Goal: Navigation & Orientation: Understand site structure

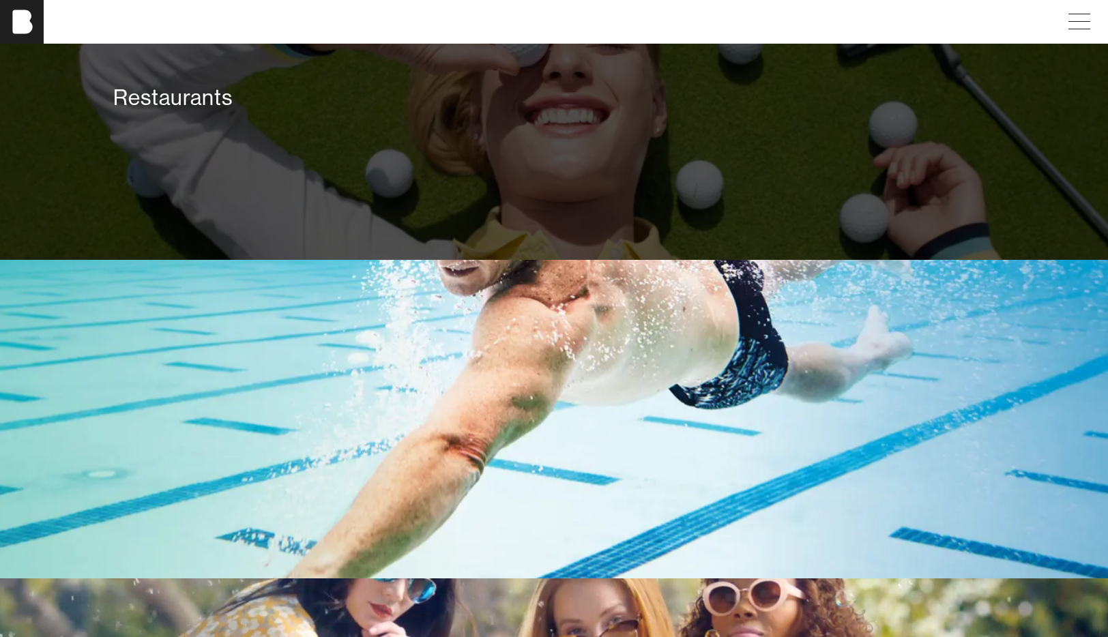
scroll to position [2646, 0]
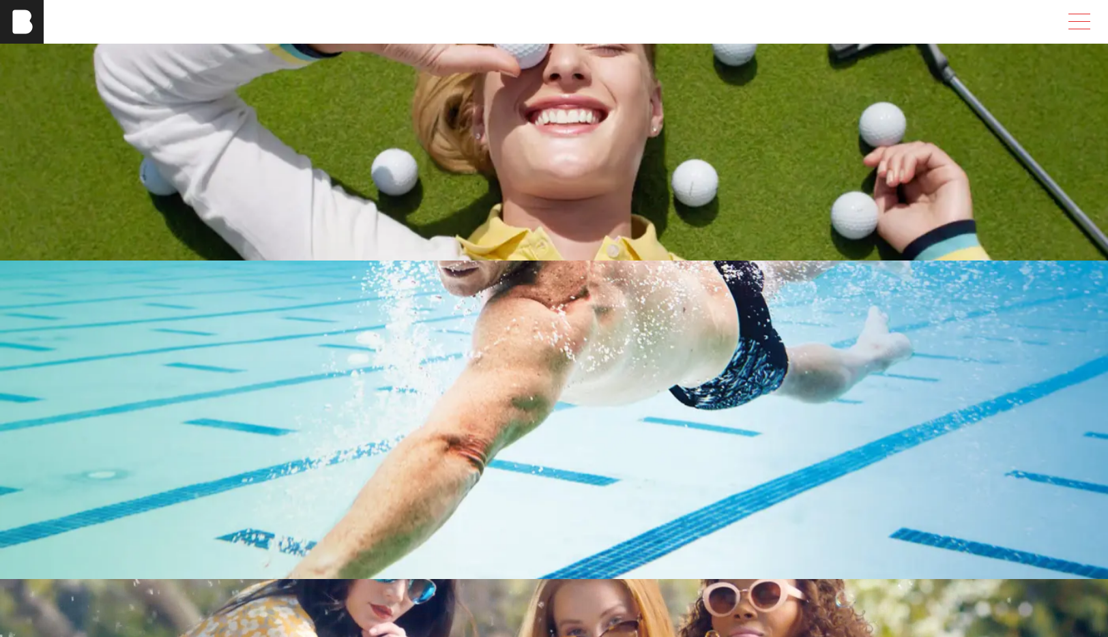
click at [1075, 26] on span at bounding box center [1076, 22] width 31 height 25
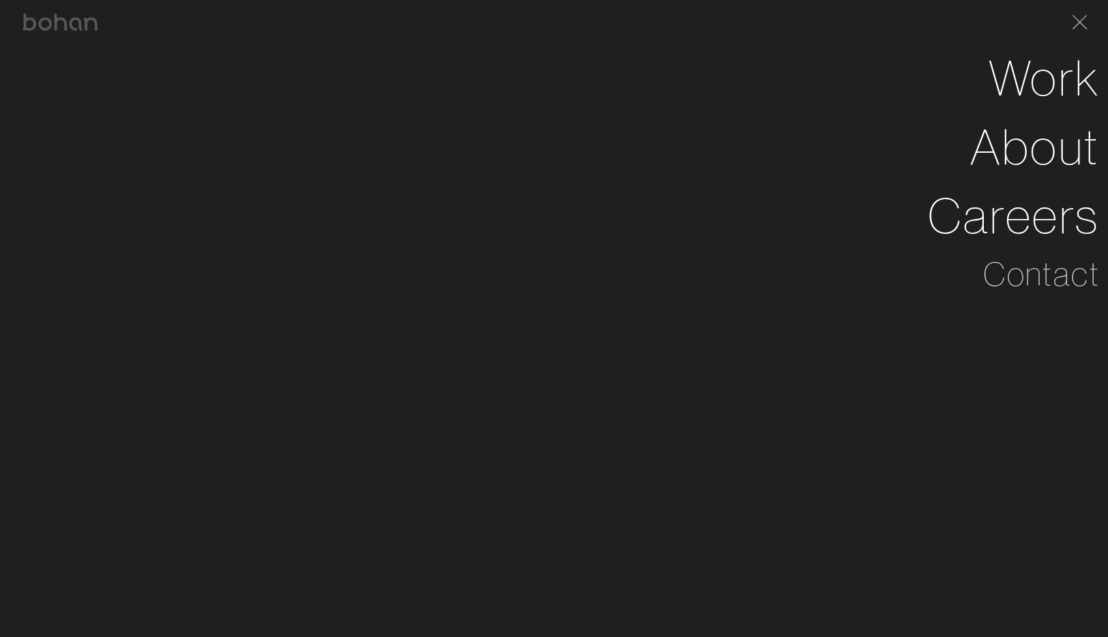
scroll to position [2645, 0]
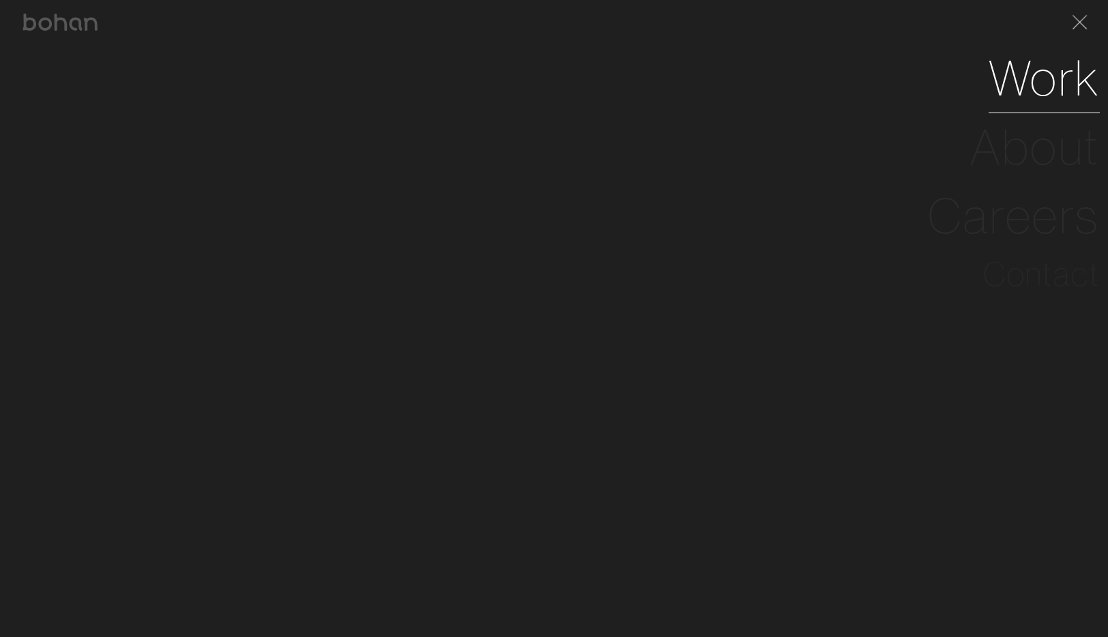
click at [1024, 87] on link "Work" at bounding box center [1043, 78] width 111 height 69
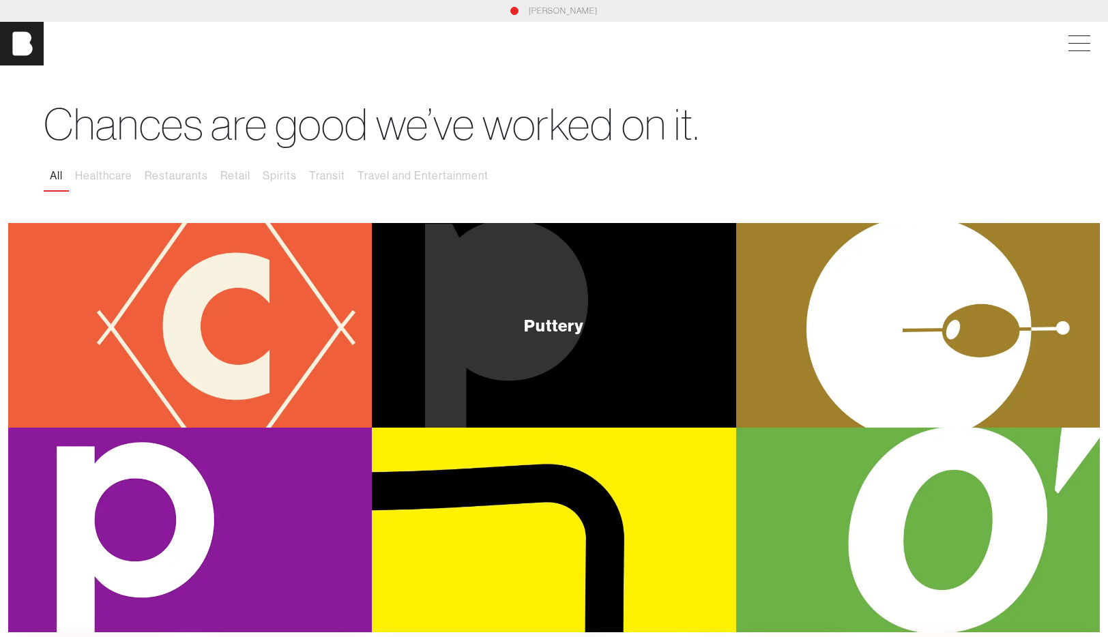
click at [562, 281] on div "Puttery" at bounding box center [554, 325] width 364 height 205
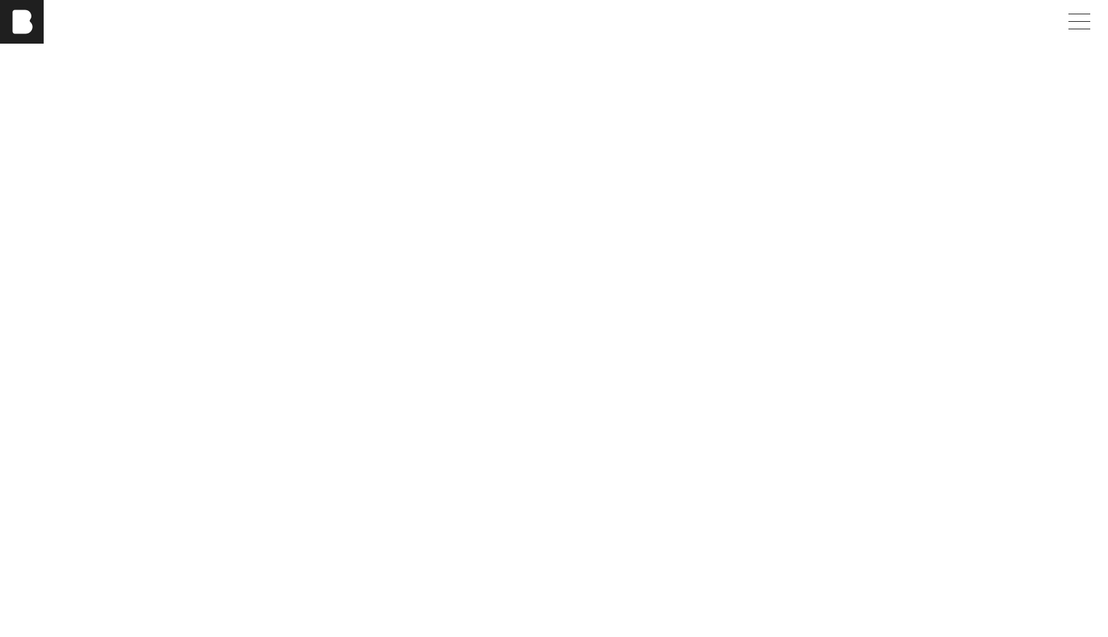
scroll to position [4627, 0]
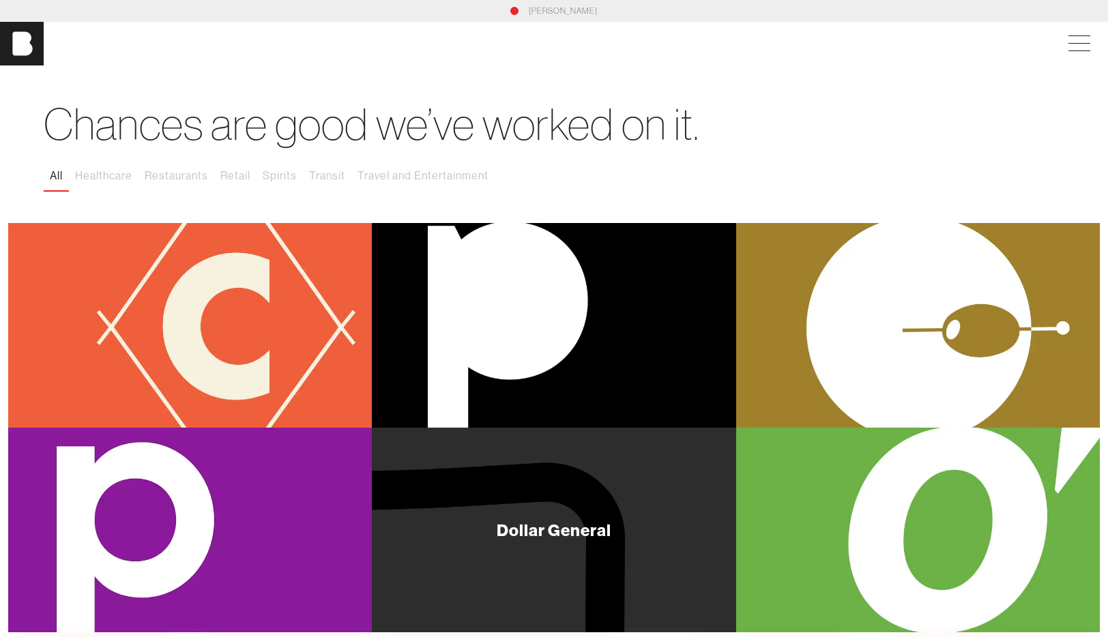
click at [445, 506] on div "Dollar General" at bounding box center [554, 530] width 364 height 205
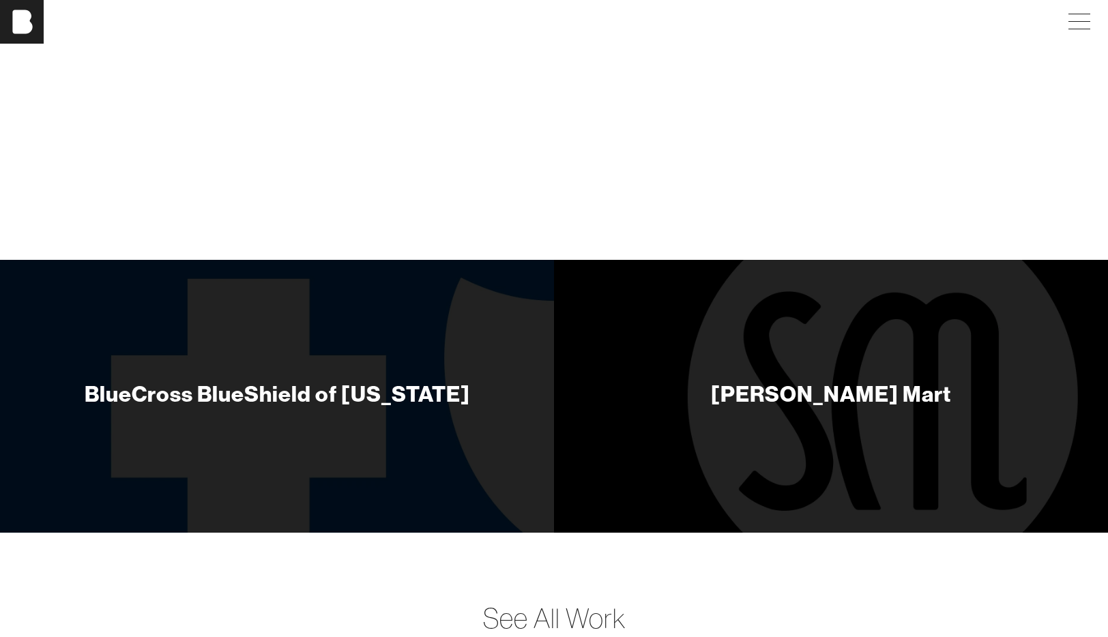
scroll to position [4668, 0]
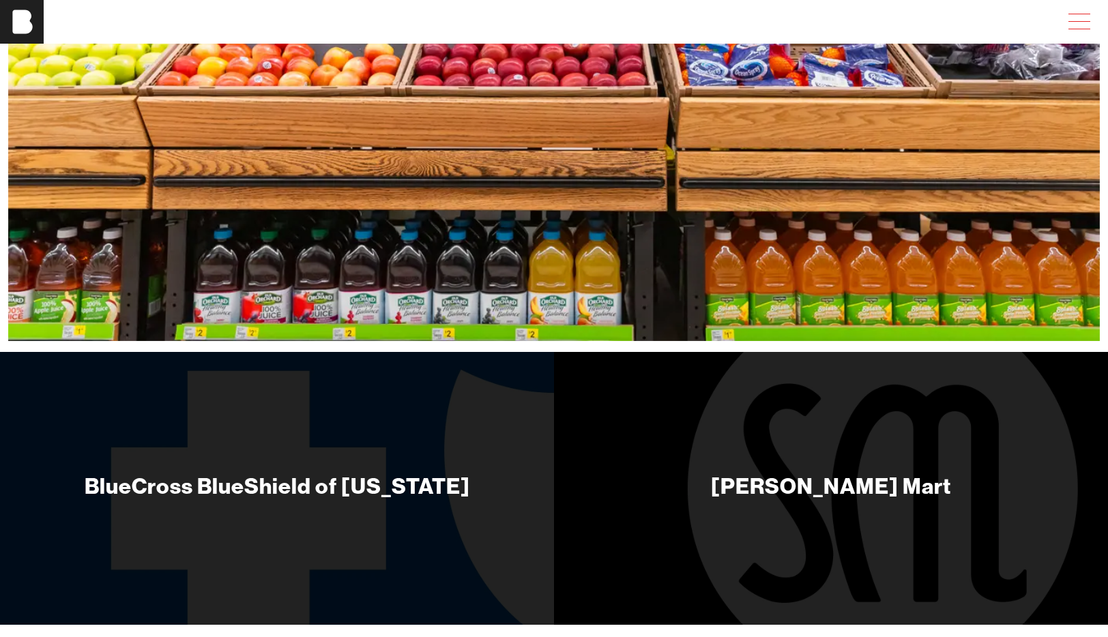
click at [1065, 25] on span at bounding box center [1076, 22] width 31 height 25
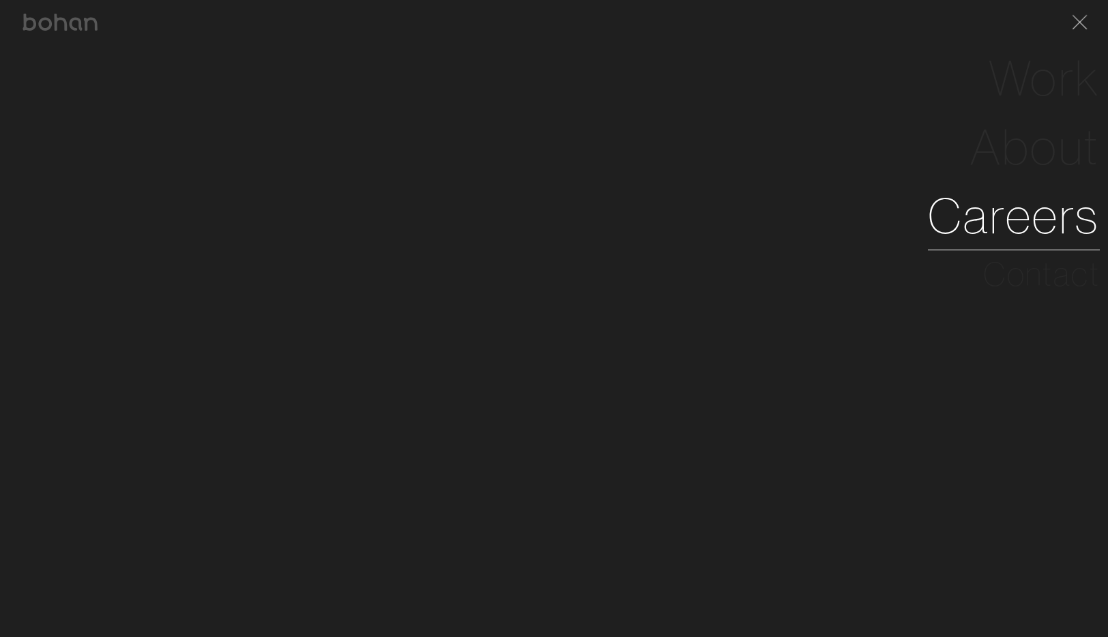
click at [1005, 222] on link "Careers" at bounding box center [1014, 215] width 172 height 69
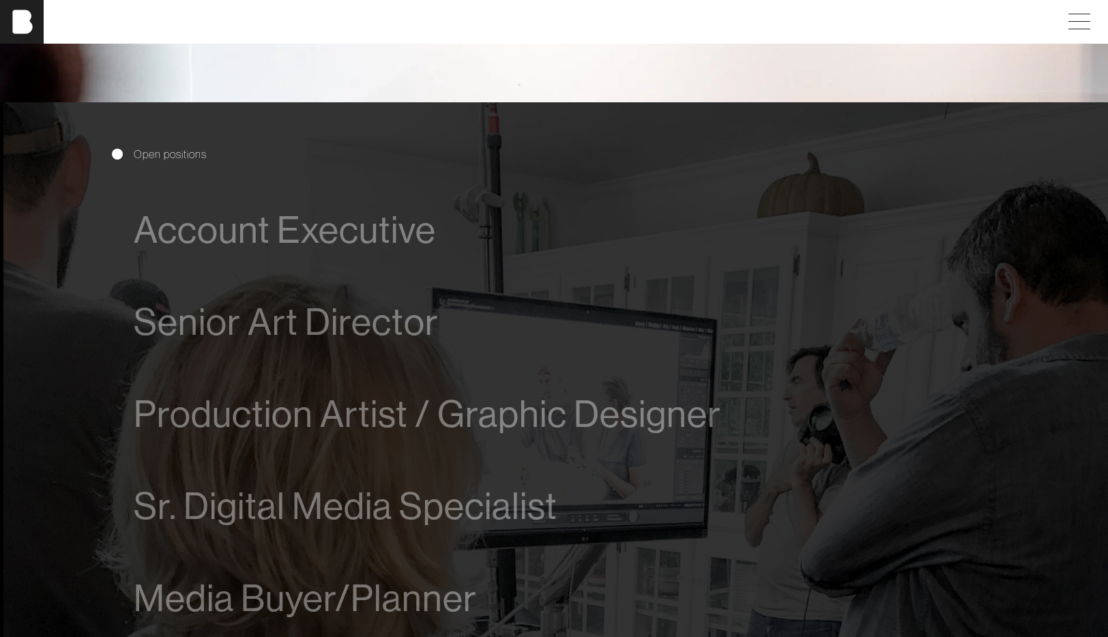
scroll to position [724, 0]
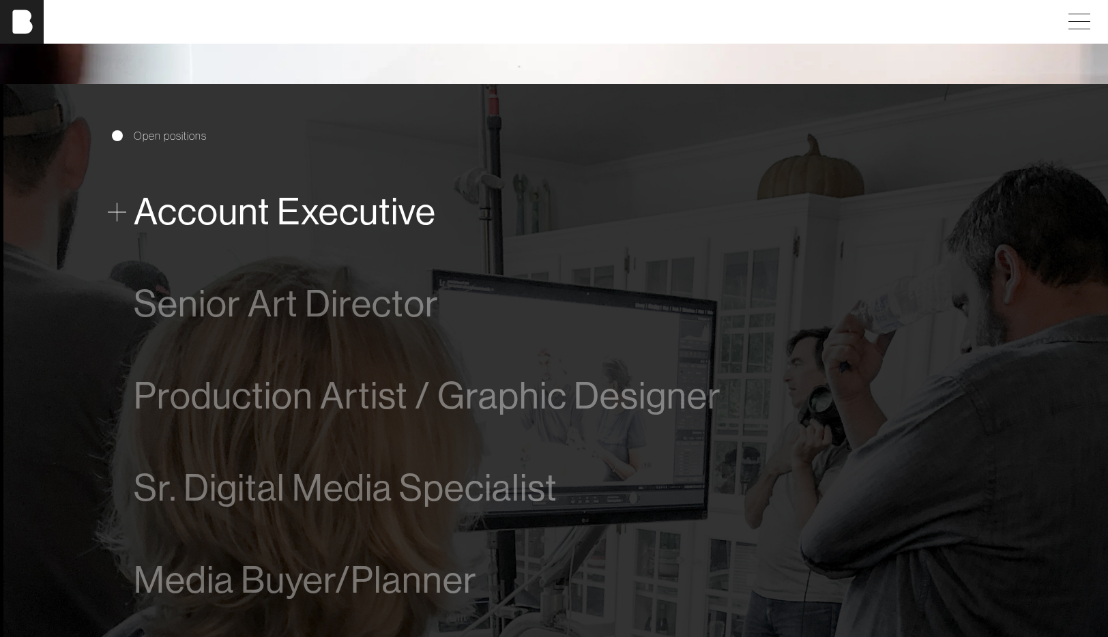
click at [385, 225] on span "Account Executive" at bounding box center [285, 212] width 302 height 42
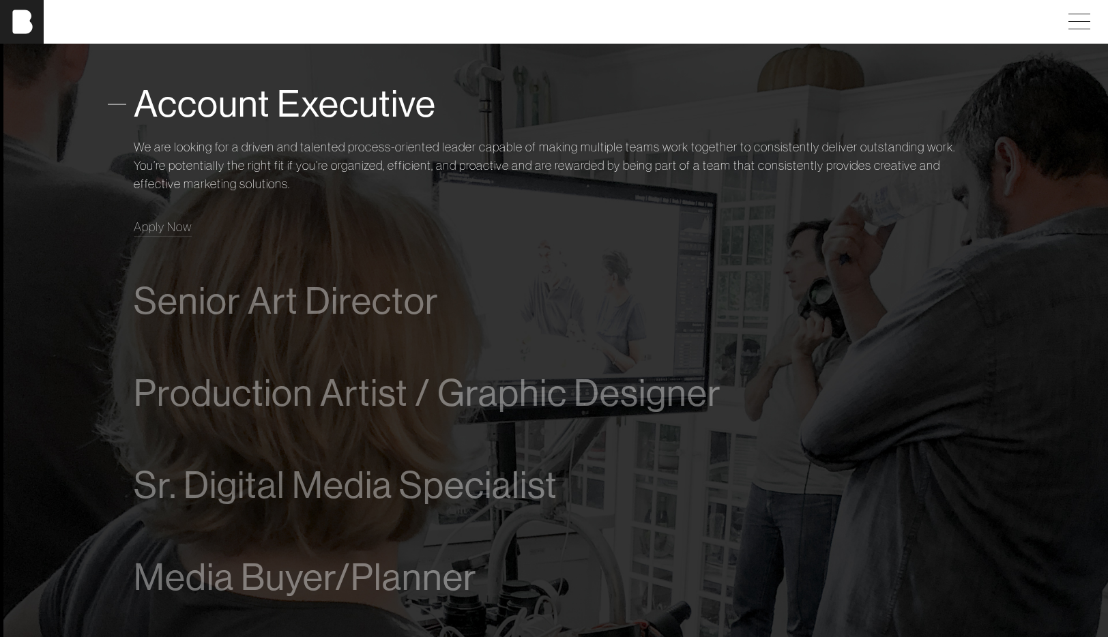
scroll to position [847, 0]
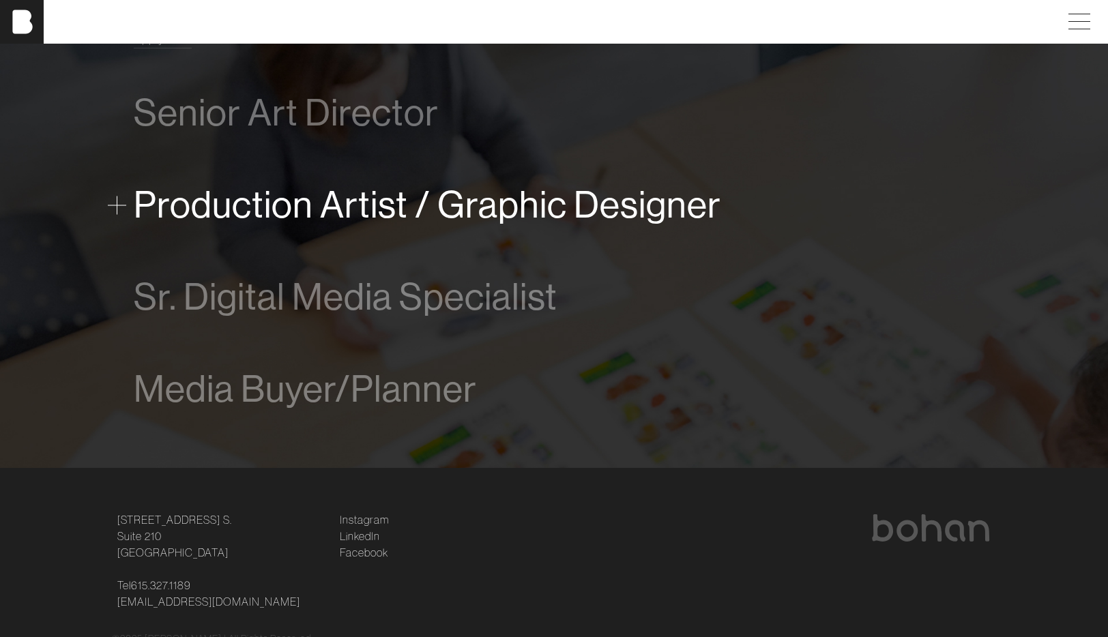
click at [356, 207] on span "Production Artist / Graphic Designer" at bounding box center [427, 205] width 587 height 42
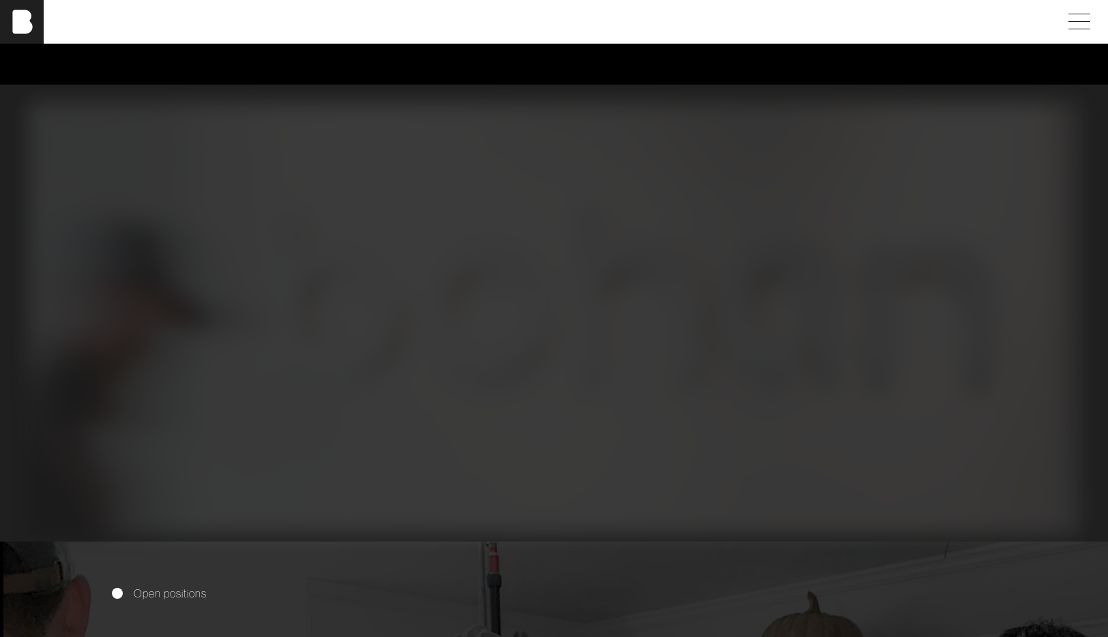
scroll to position [0, 0]
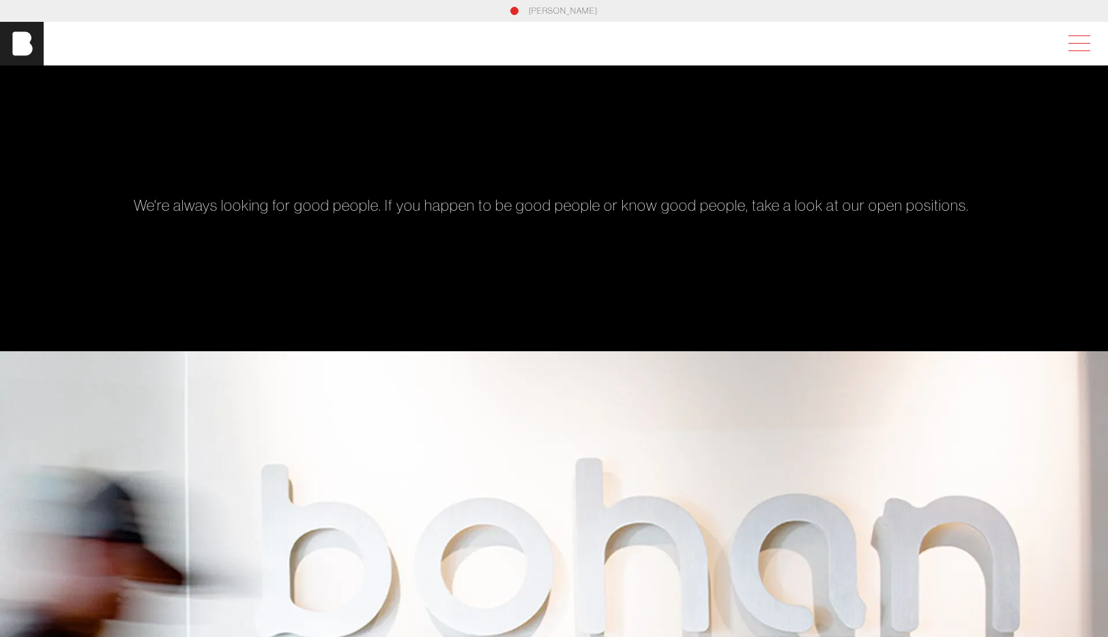
click at [1081, 40] on span at bounding box center [1076, 43] width 31 height 25
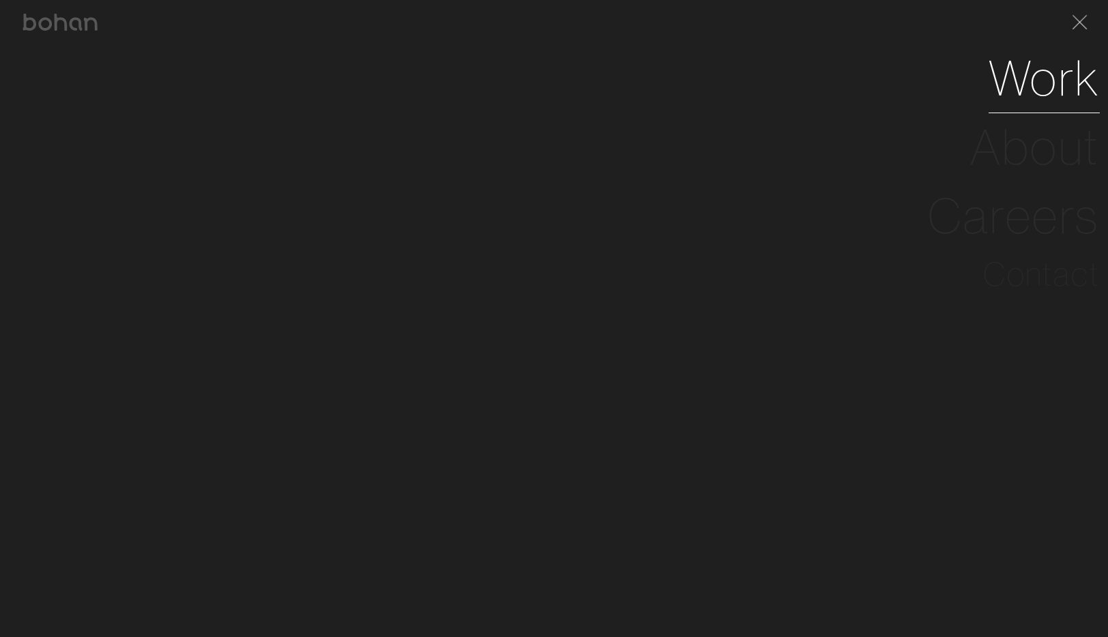
click at [1033, 83] on link "Work" at bounding box center [1043, 78] width 111 height 69
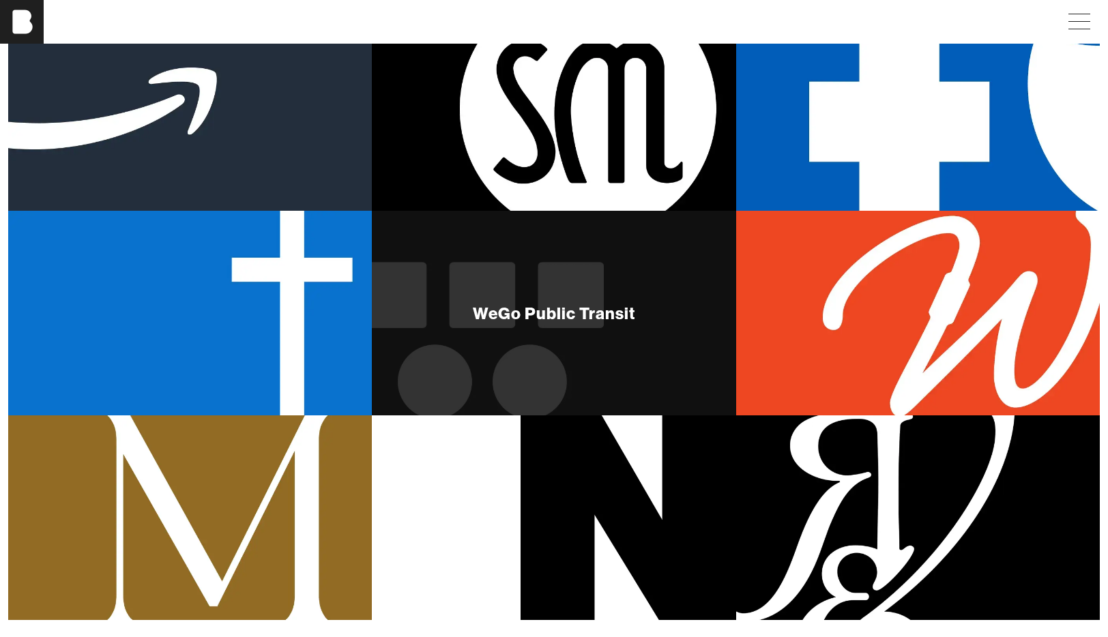
scroll to position [830, 0]
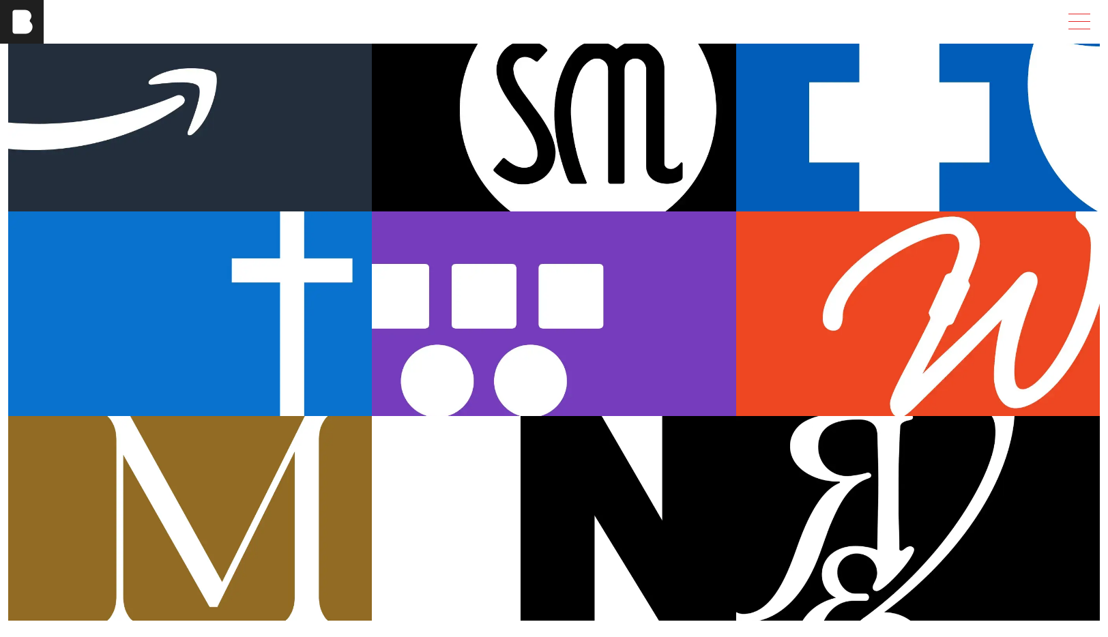
click at [1084, 21] on span at bounding box center [1079, 21] width 22 height 1
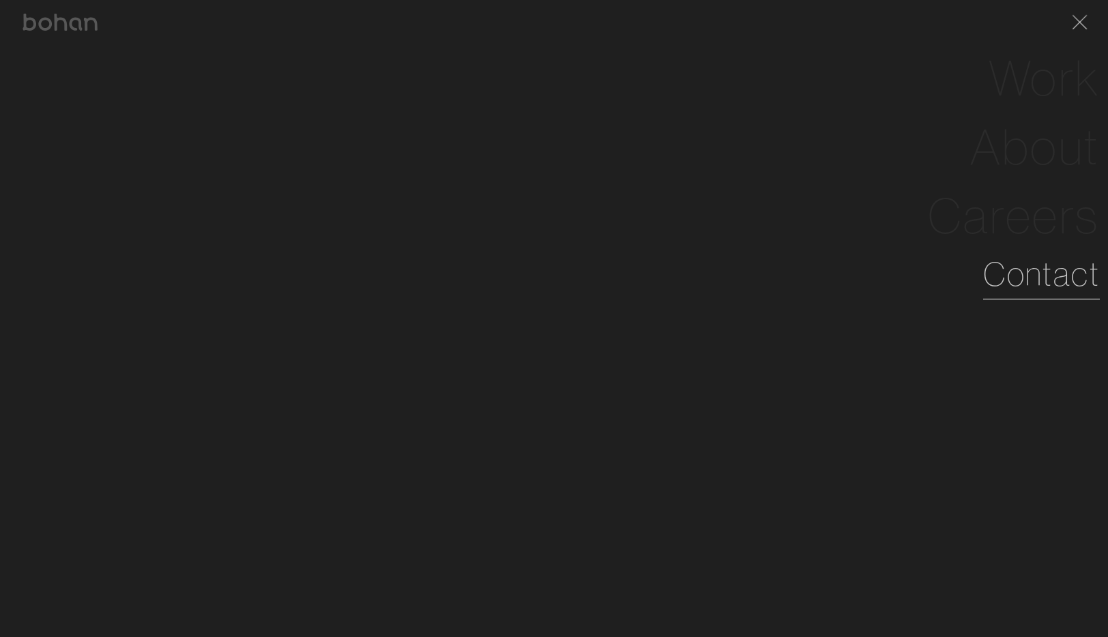
click at [1035, 267] on link "Contact" at bounding box center [1041, 274] width 117 height 49
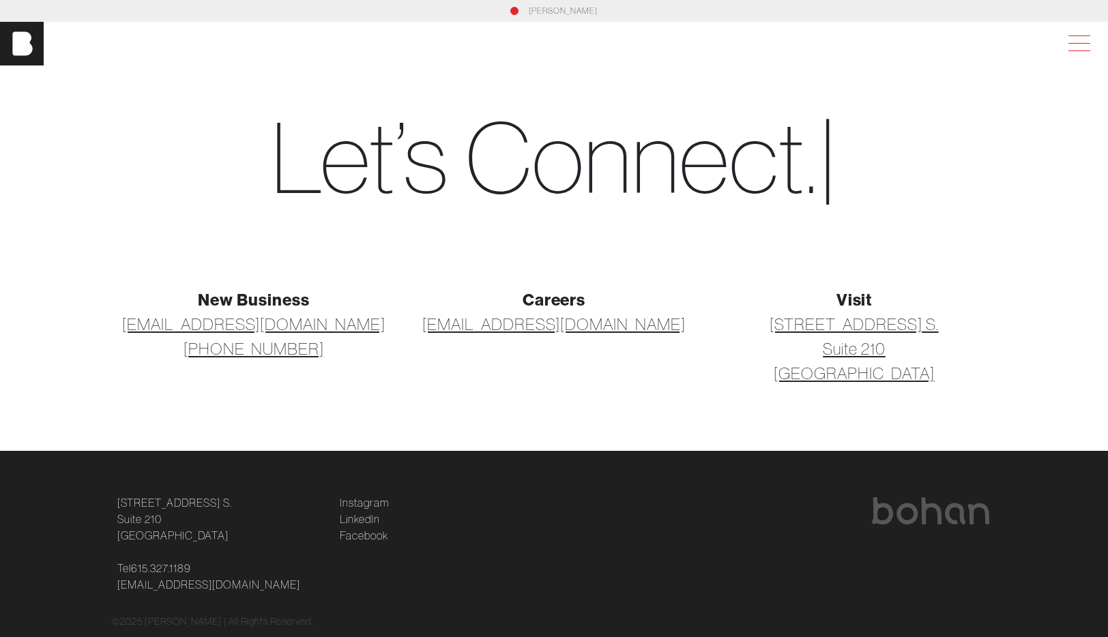
click at [1068, 48] on span at bounding box center [1076, 43] width 31 height 25
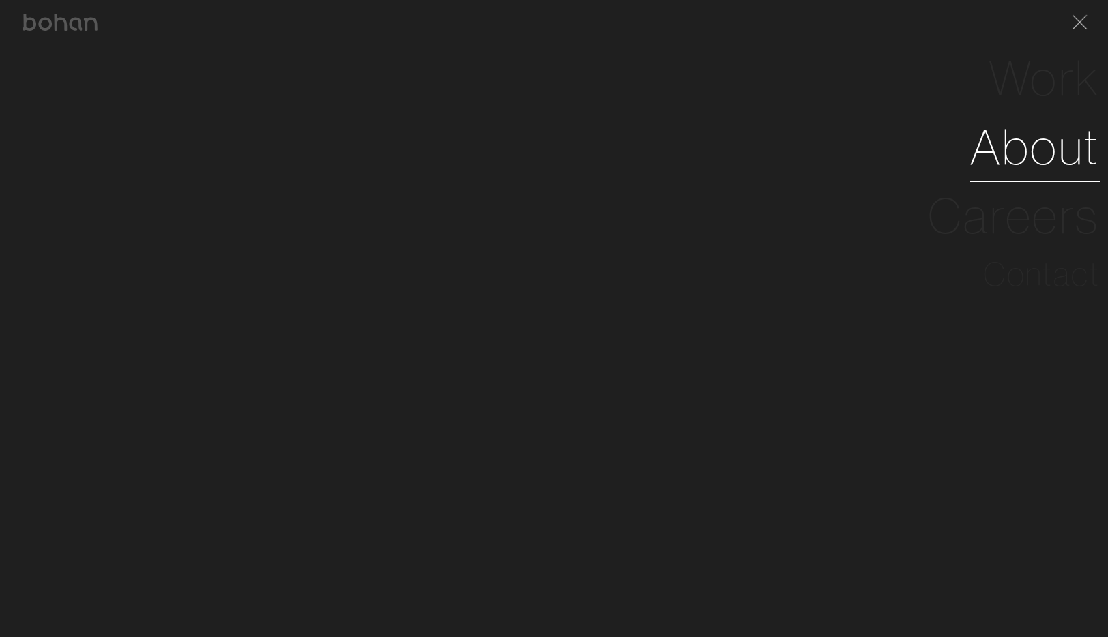
click at [1035, 147] on link "About" at bounding box center [1035, 147] width 130 height 69
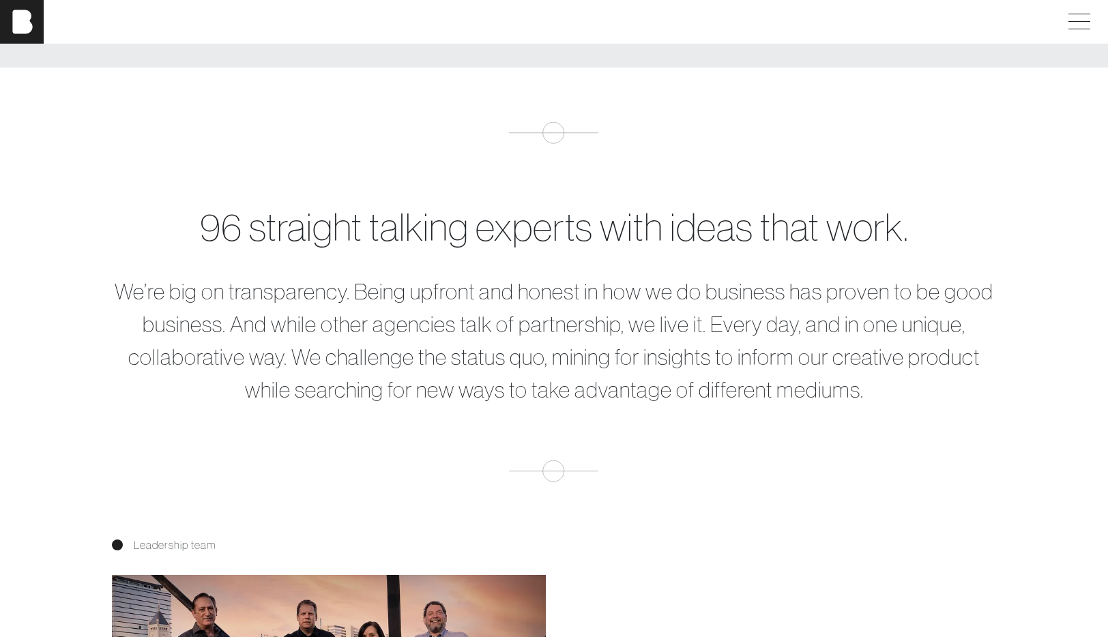
scroll to position [557, 0]
